Goal: Information Seeking & Learning: Learn about a topic

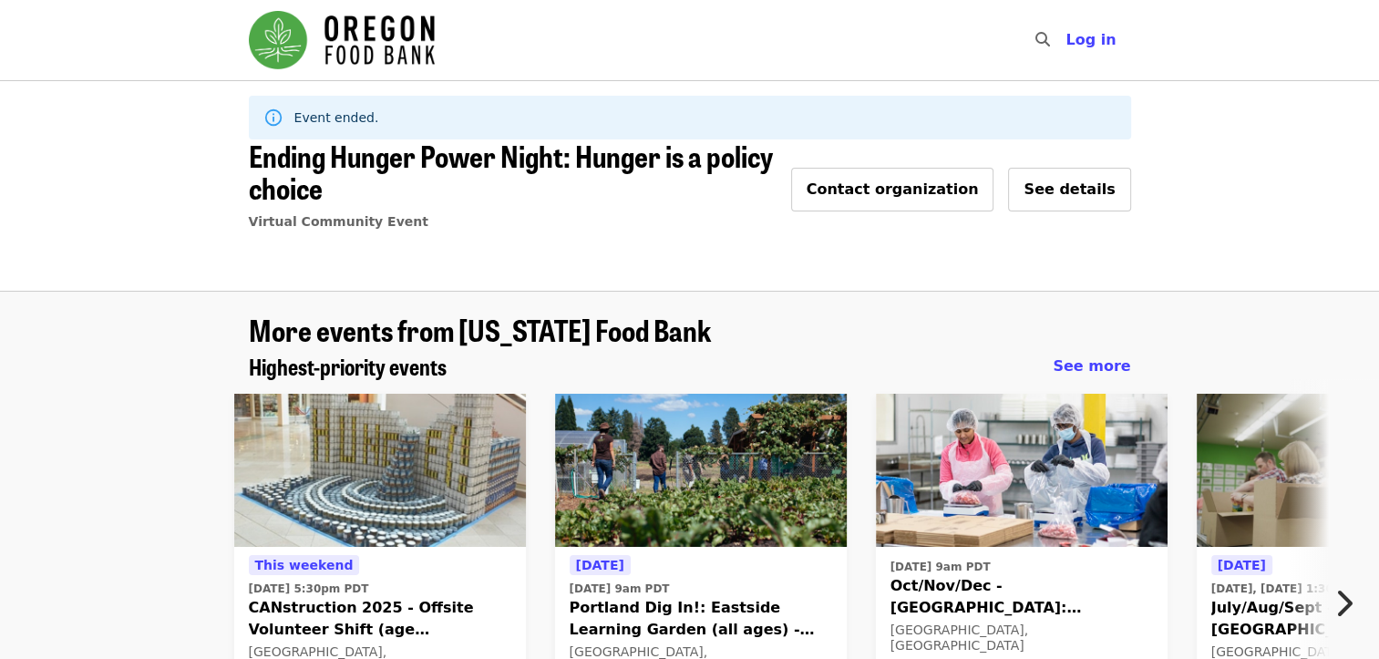
click at [1083, 188] on span "See details" at bounding box center [1069, 189] width 91 height 17
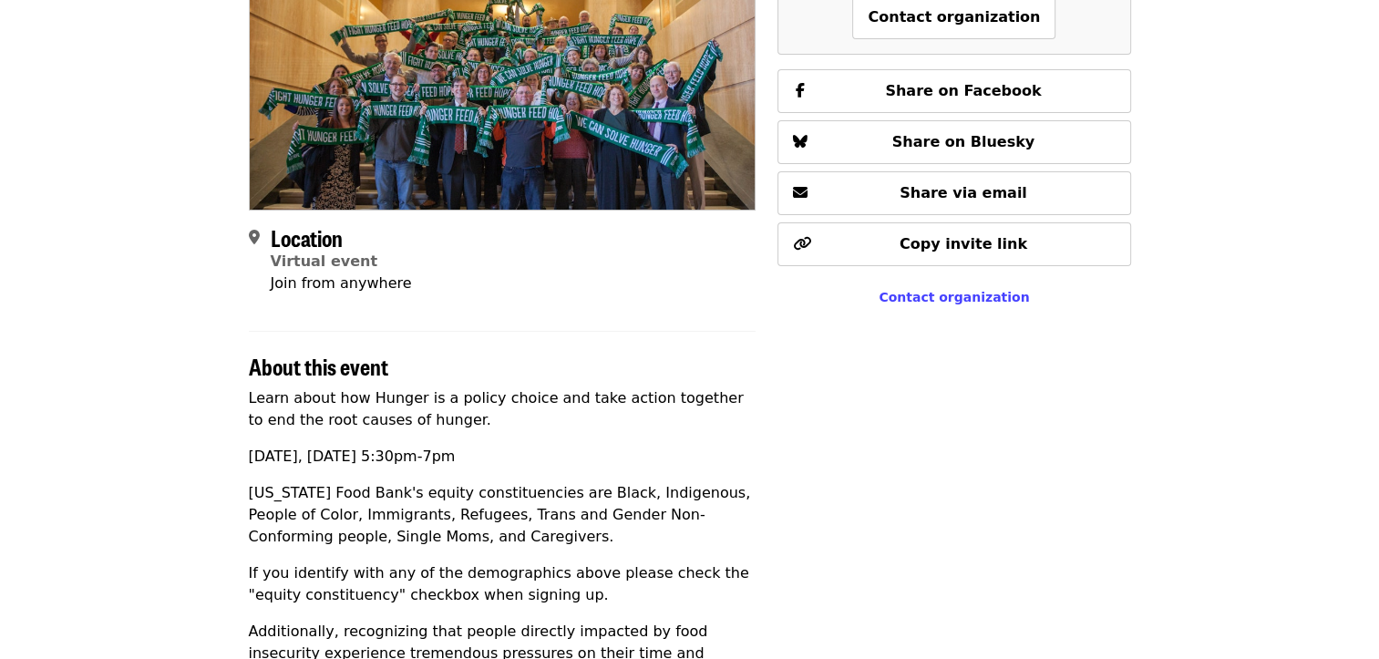
scroll to position [273, 0]
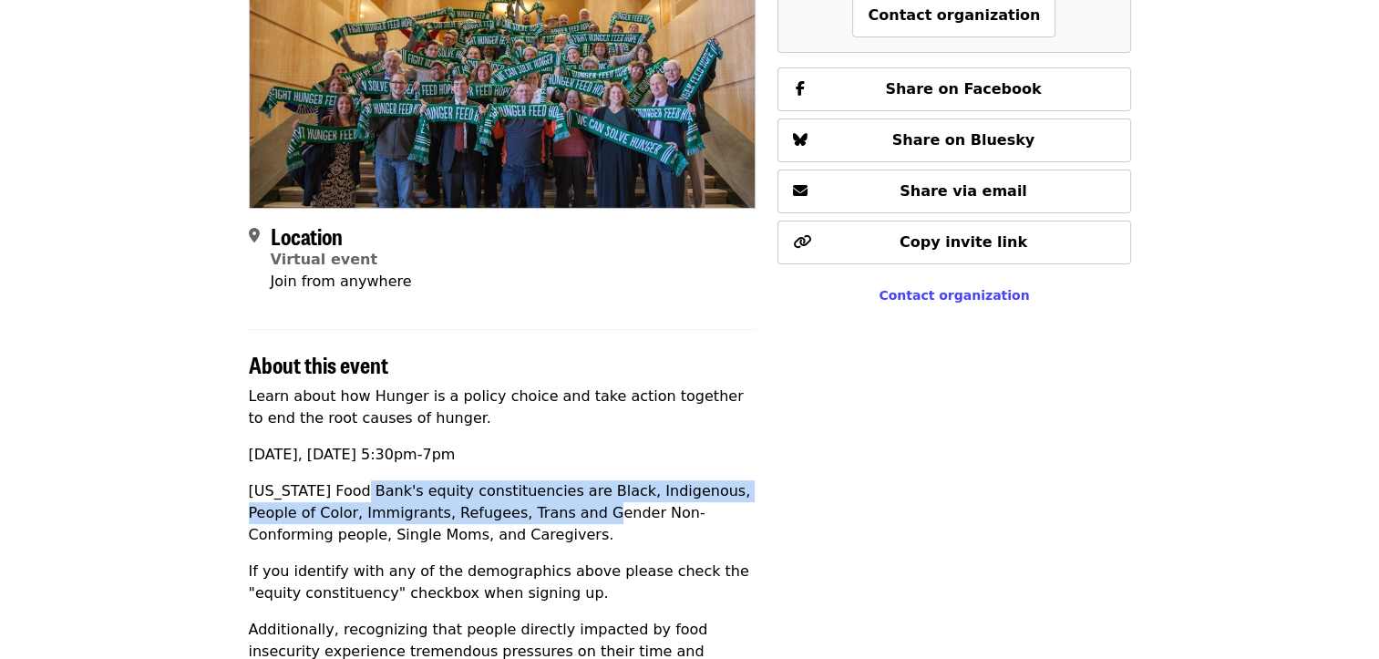
drag, startPoint x: 358, startPoint y: 492, endPoint x: 540, endPoint y: 523, distance: 184.0
click at [540, 523] on p "[US_STATE] Food Bank's equity constituencies are Black, Indigenous, People of C…" at bounding box center [503, 513] width 508 height 66
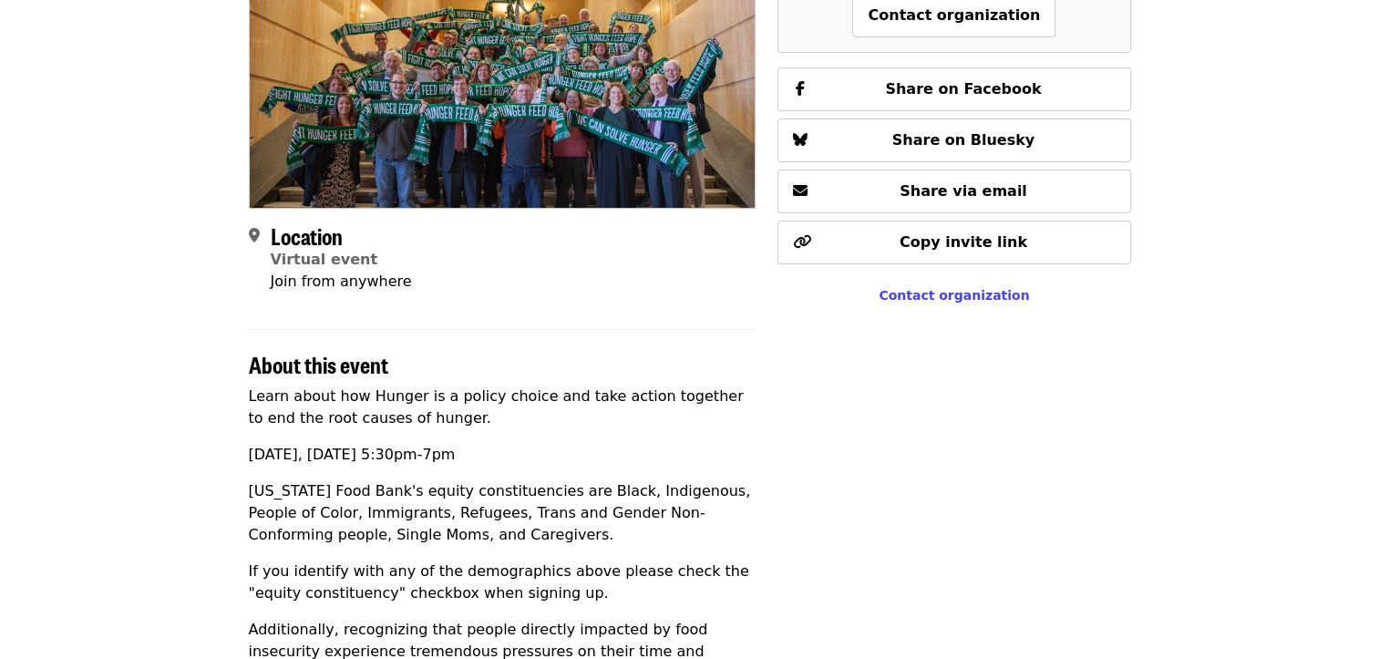
click at [917, 436] on div "This event has ended. Contact organization Share on Facebook Share on Bluesky S…" at bounding box center [954, 556] width 353 height 1228
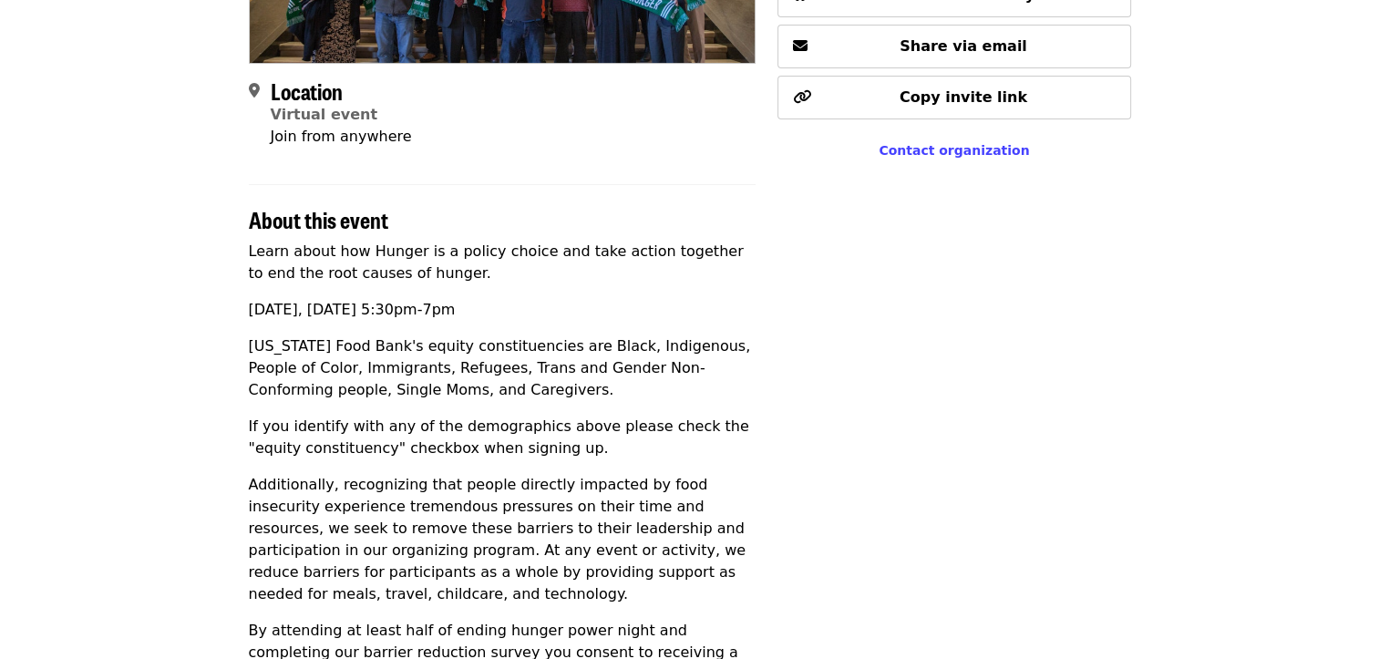
scroll to position [365, 0]
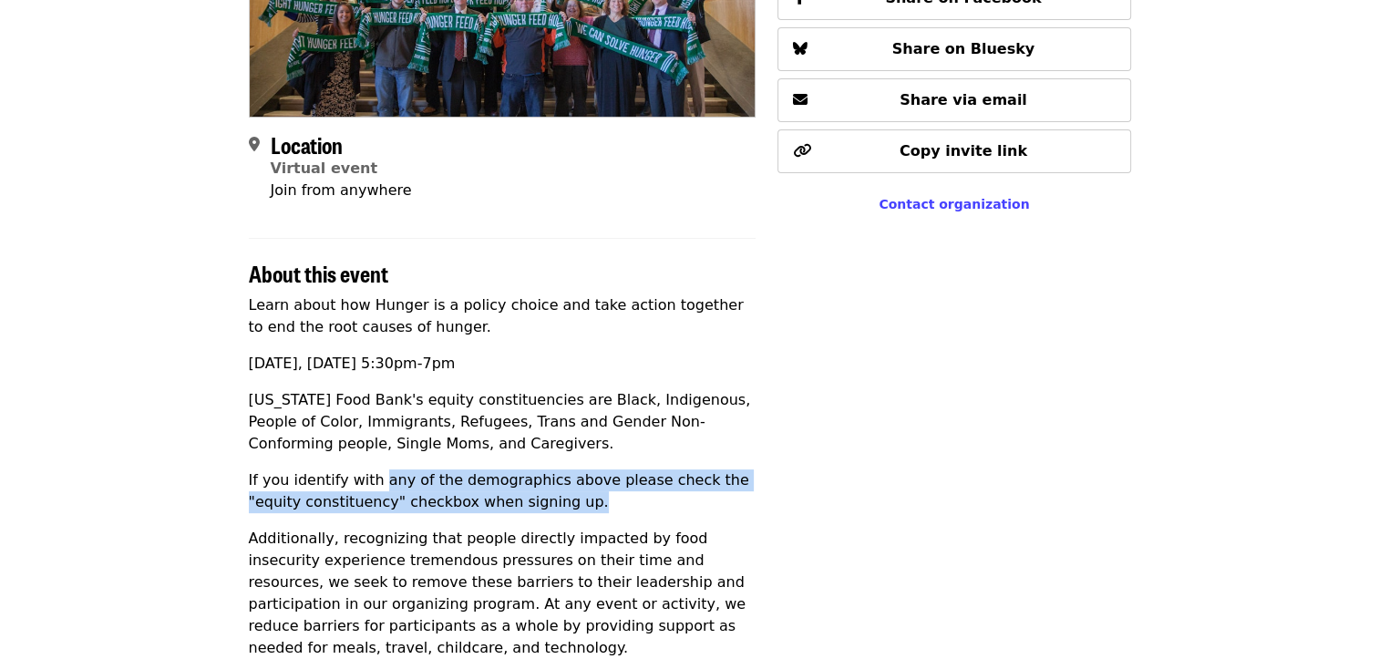
drag, startPoint x: 451, startPoint y: 485, endPoint x: 657, endPoint y: 500, distance: 206.6
click at [657, 500] on p "If you identify with any of the demographics above please check the "equity con…" at bounding box center [503, 491] width 508 height 44
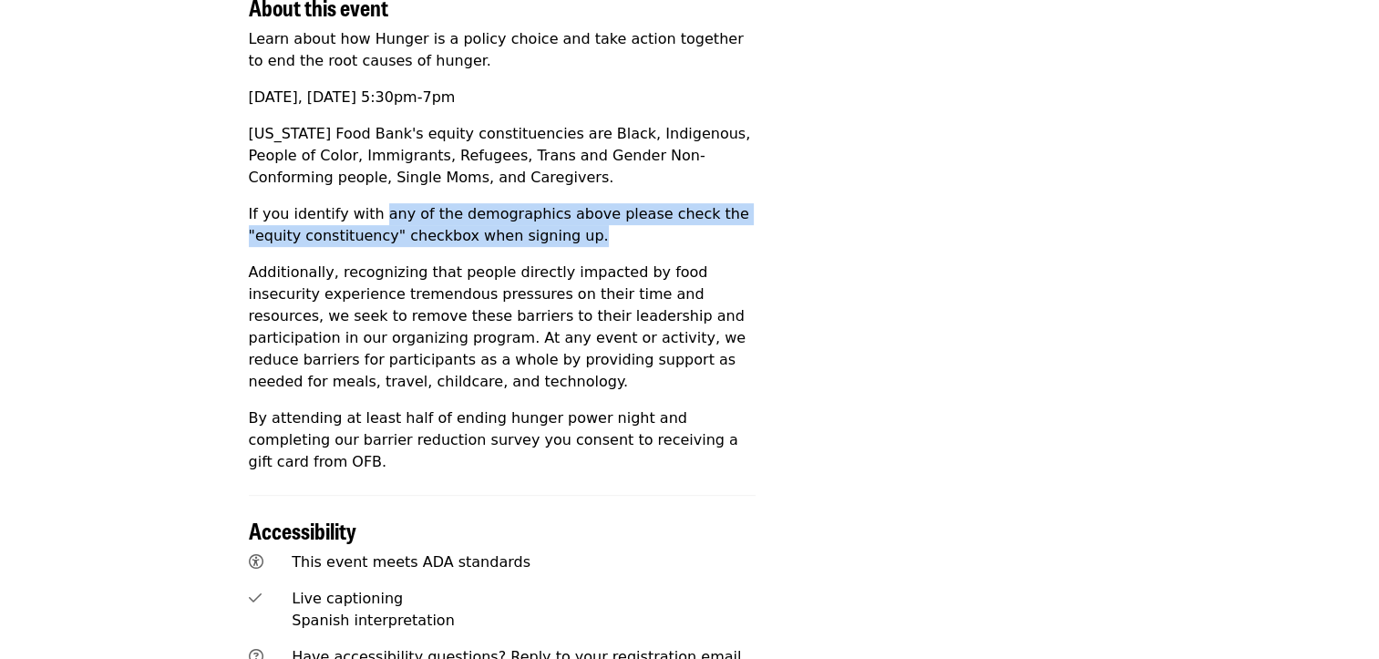
scroll to position [638, 0]
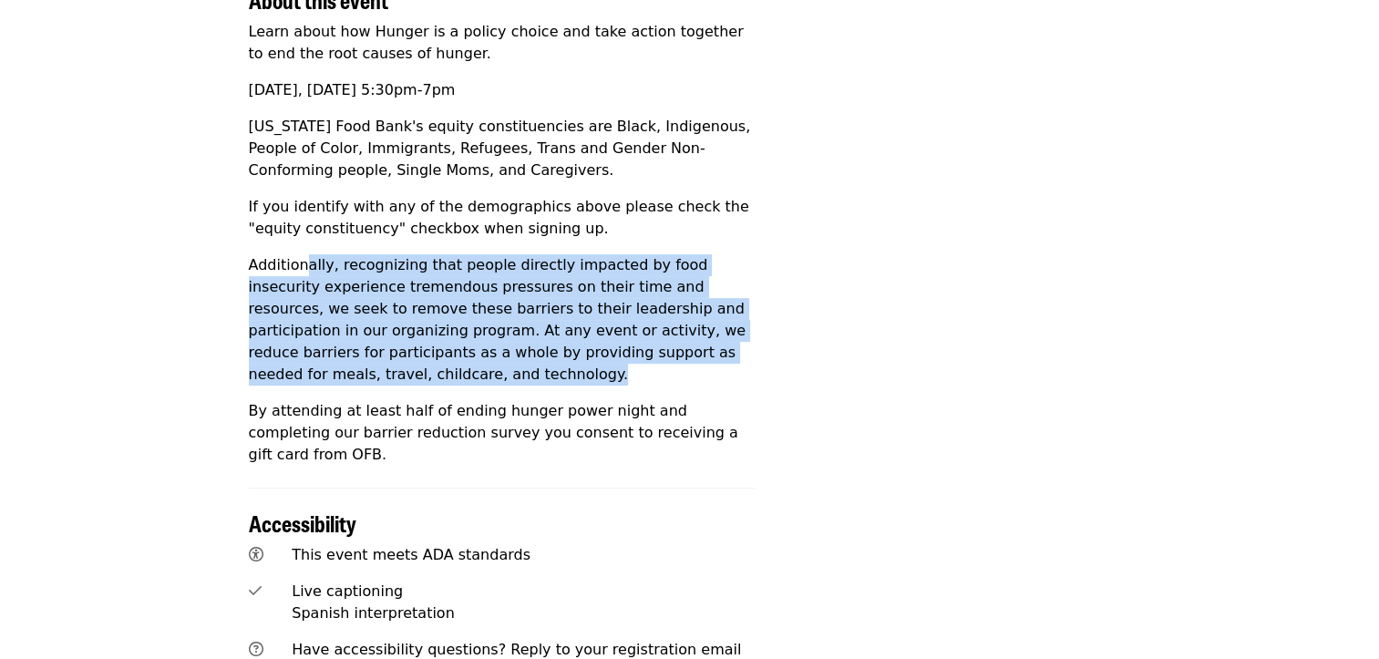
drag, startPoint x: 335, startPoint y: 268, endPoint x: 647, endPoint y: 377, distance: 330.4
click at [647, 377] on p "Additionally, recognizing that people directly impacted by food insecurity expe…" at bounding box center [503, 319] width 508 height 131
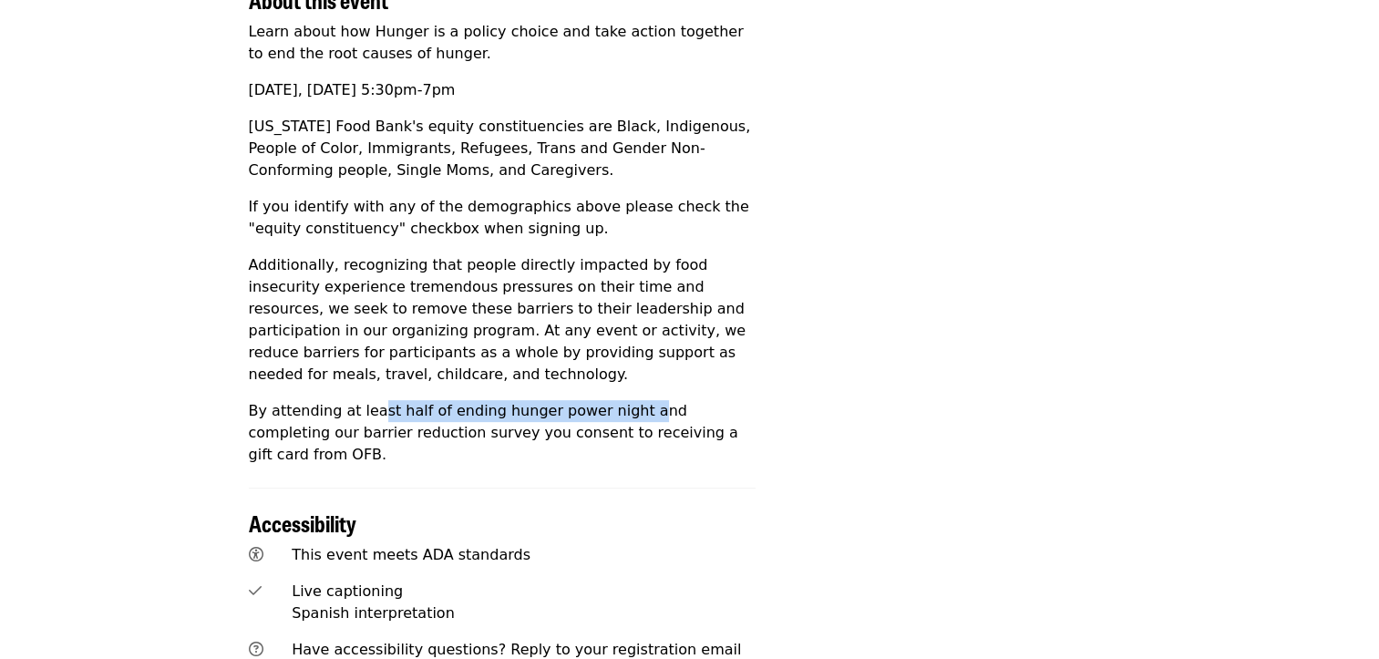
drag, startPoint x: 371, startPoint y: 411, endPoint x: 620, endPoint y: 404, distance: 249.0
click at [620, 404] on p "By attending at least half of ending hunger power night and completing our barr…" at bounding box center [503, 433] width 508 height 66
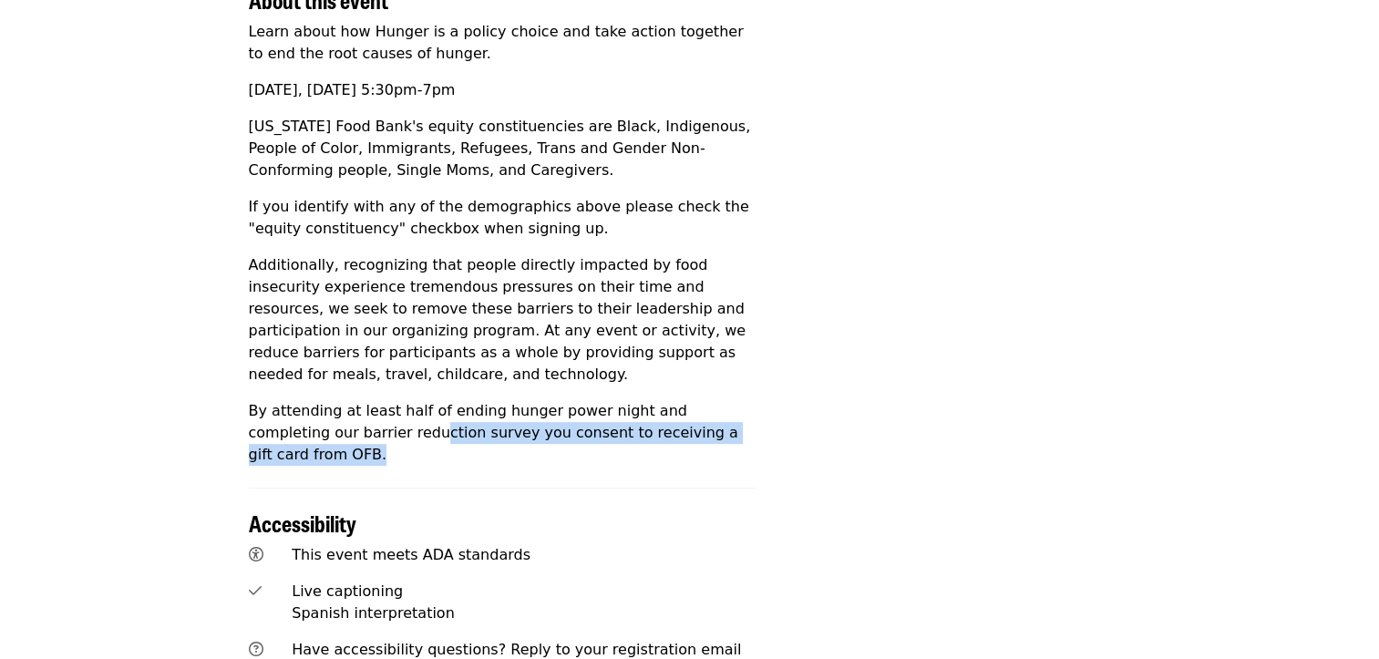
drag, startPoint x: 405, startPoint y: 428, endPoint x: 704, endPoint y: 436, distance: 299.1
click at [704, 436] on p "By attending at least half of ending hunger power night and completing our barr…" at bounding box center [503, 433] width 508 height 66
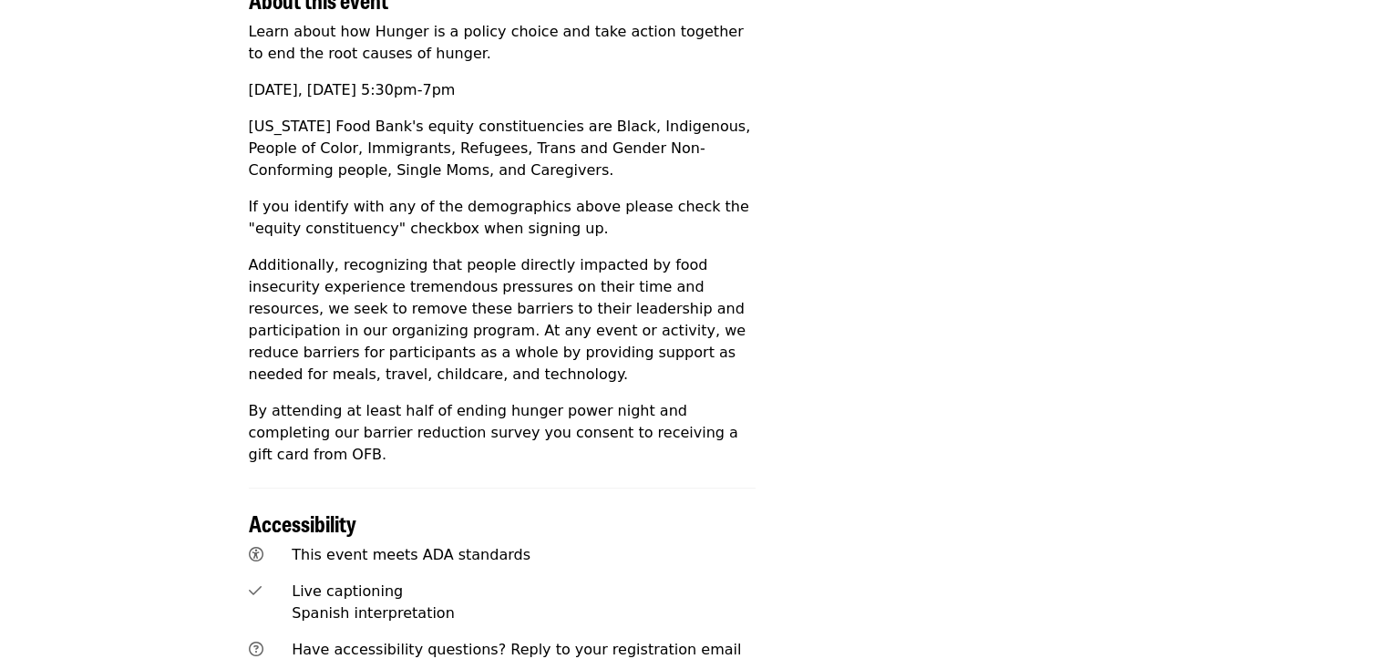
drag, startPoint x: 704, startPoint y: 436, endPoint x: 1049, endPoint y: 191, distance: 423.2
click at [1049, 191] on div "This event has ended. Contact organization Share on Facebook Share on Bluesky S…" at bounding box center [954, 191] width 353 height 1228
drag, startPoint x: 292, startPoint y: 411, endPoint x: 562, endPoint y: 414, distance: 269.9
click at [562, 414] on p "By attending at least half of ending hunger power night and completing our barr…" at bounding box center [503, 433] width 508 height 66
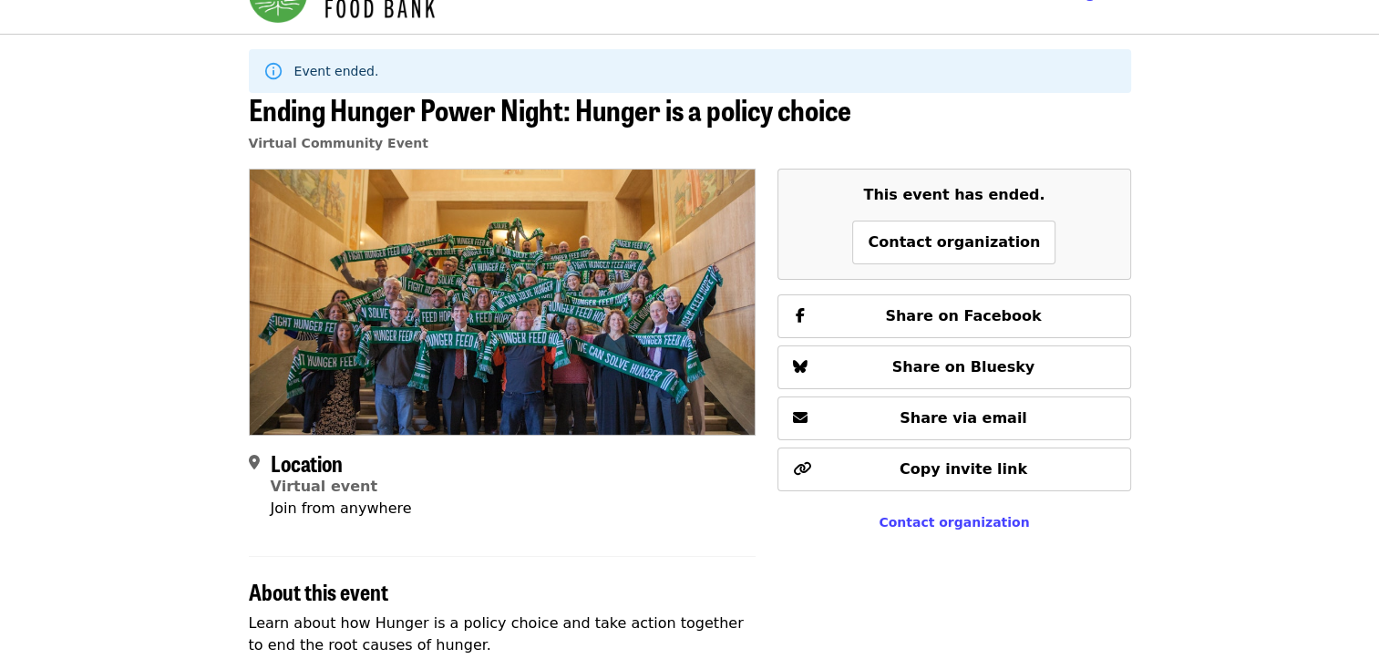
scroll to position [0, 0]
